Goal: Check status: Check status

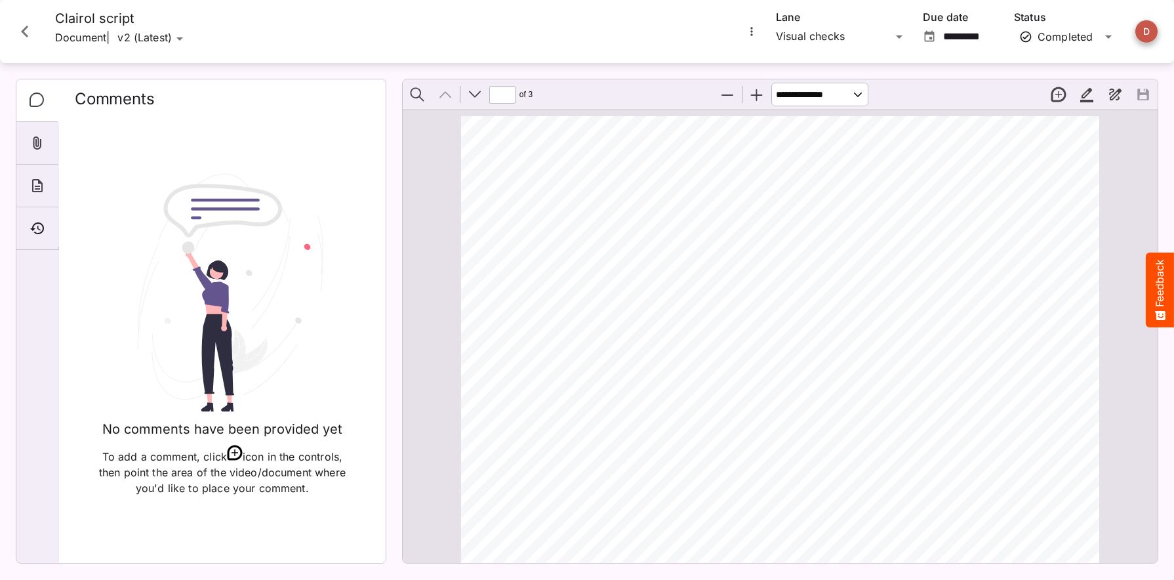
scroll to position [7, 0]
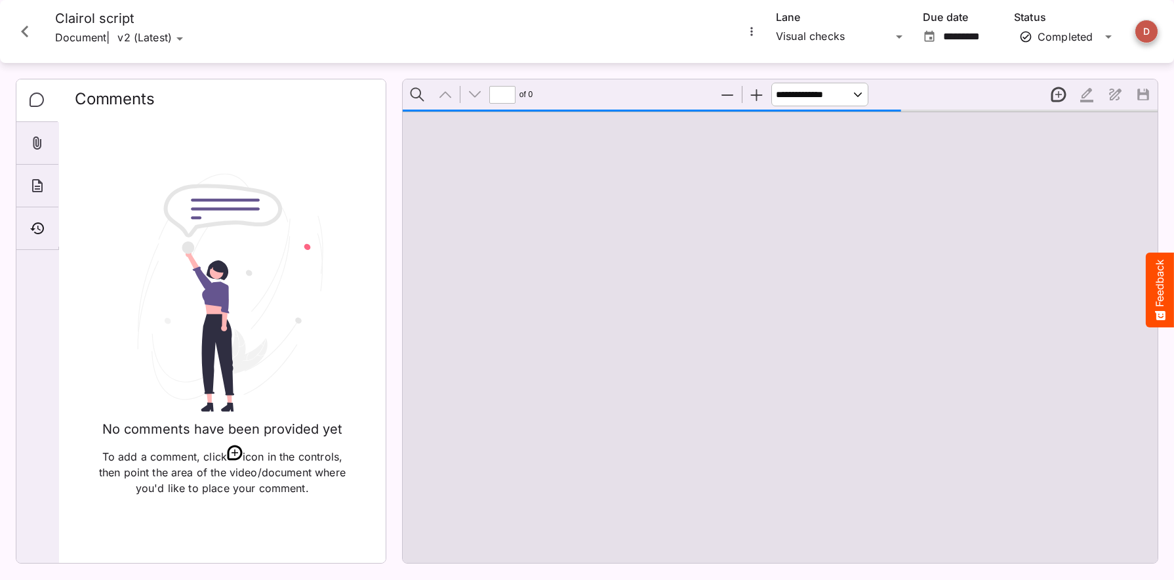
type input "*"
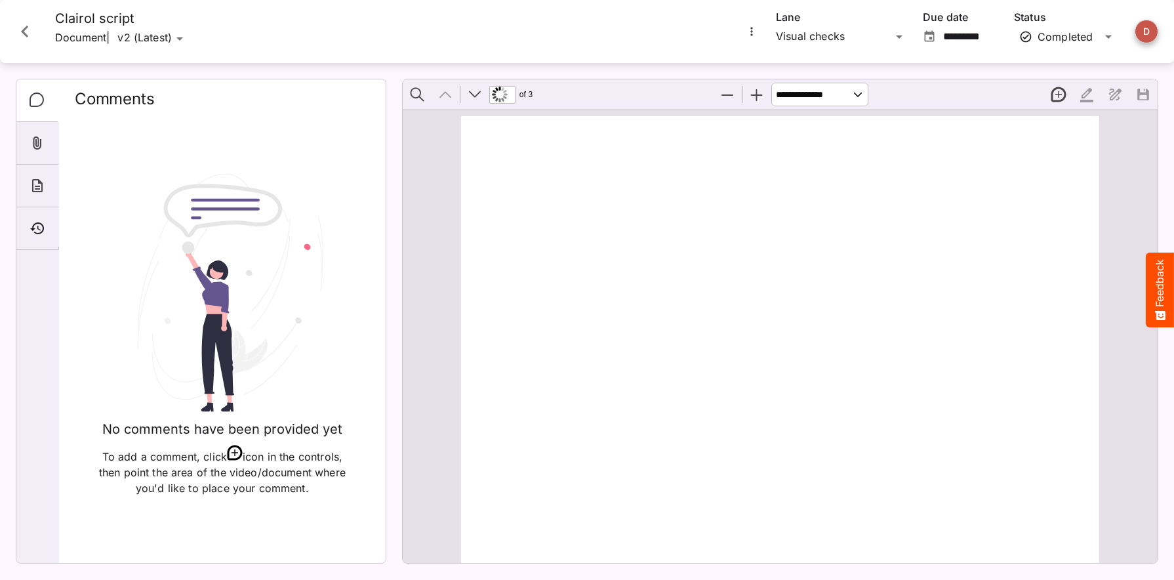
scroll to position [7, 0]
